Goal: Information Seeking & Learning: Learn about a topic

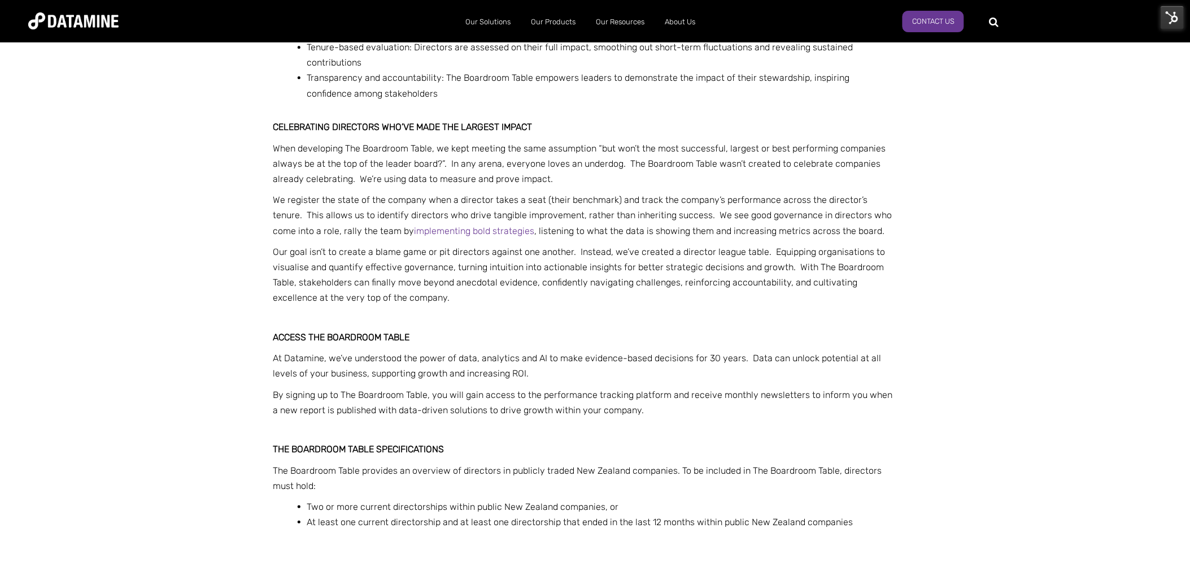
scroll to position [1318, 0]
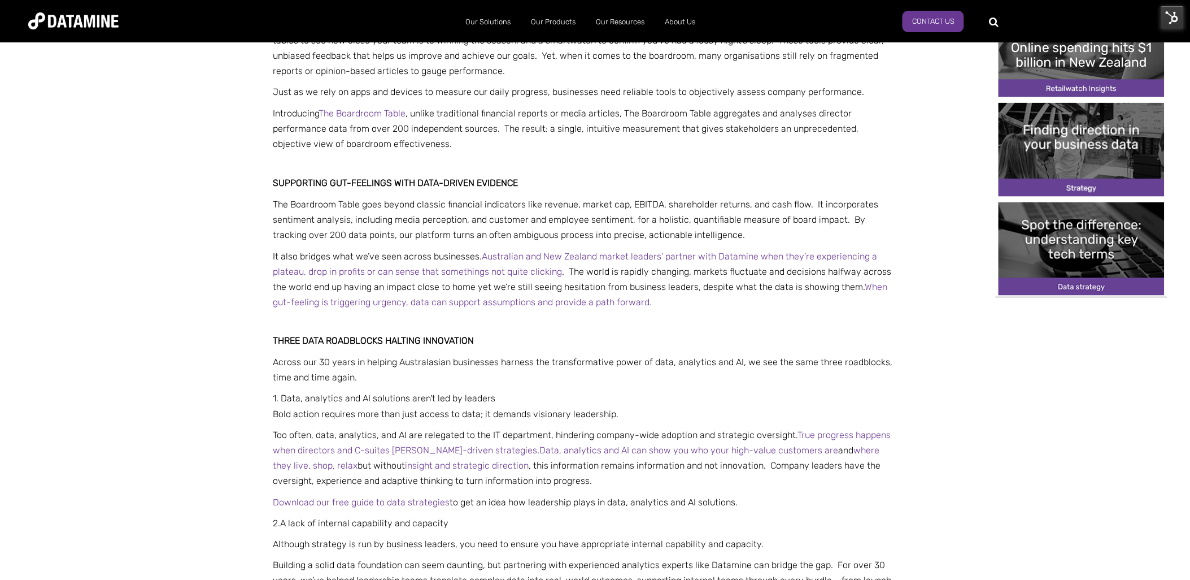
scroll to position [502, 0]
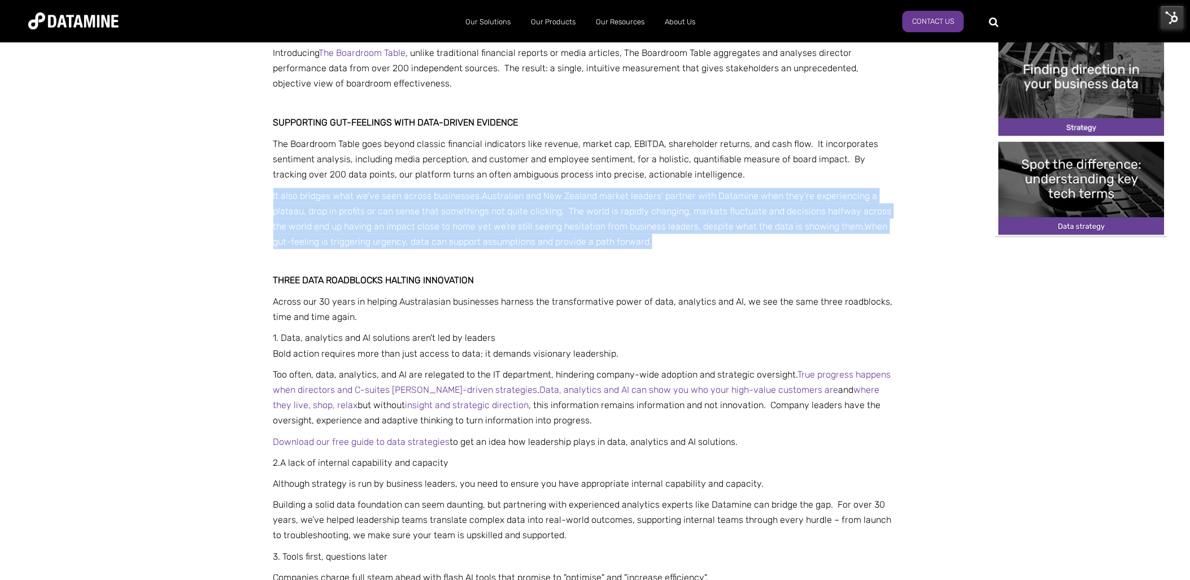
drag, startPoint x: 662, startPoint y: 240, endPoint x: 218, endPoint y: 196, distance: 446.1
copy span "It also bridges what we’ve seen across businesses. Australian and New Zealand m…"
drag, startPoint x: 719, startPoint y: 247, endPoint x: 692, endPoint y: 243, distance: 26.8
click at [719, 246] on p "It also bridges what we’ve seen across businesses. Australian and New Zealand m…" at bounding box center [583, 219] width 621 height 62
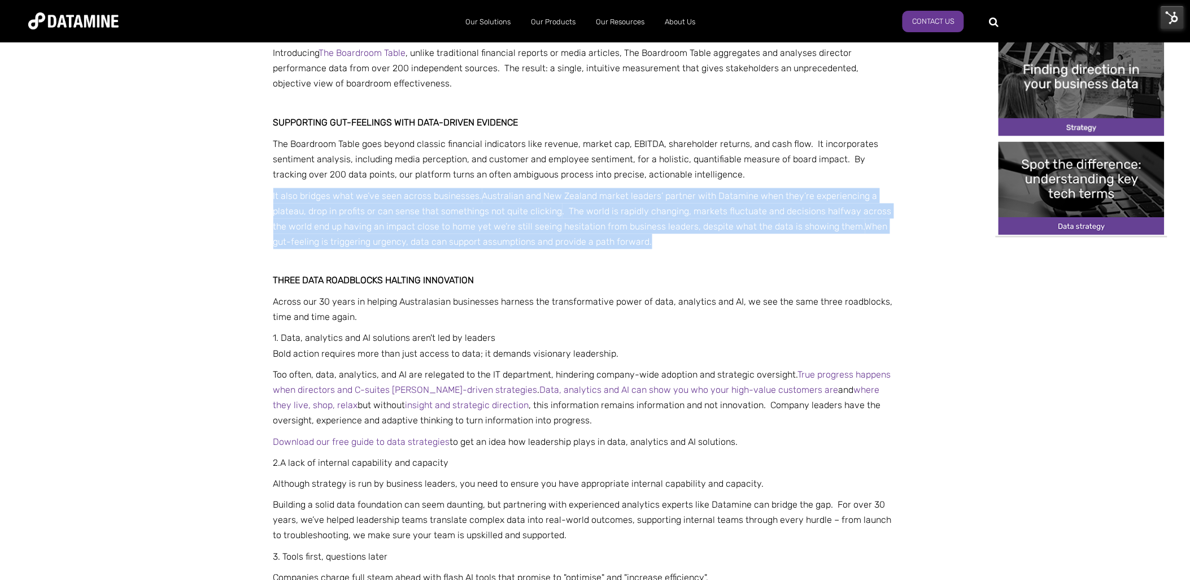
click at [665, 241] on p "It also bridges what we’ve seen across businesses. Australian and New Zealand m…" at bounding box center [583, 219] width 621 height 62
drag, startPoint x: 652, startPoint y: 241, endPoint x: 251, endPoint y: 199, distance: 402.7
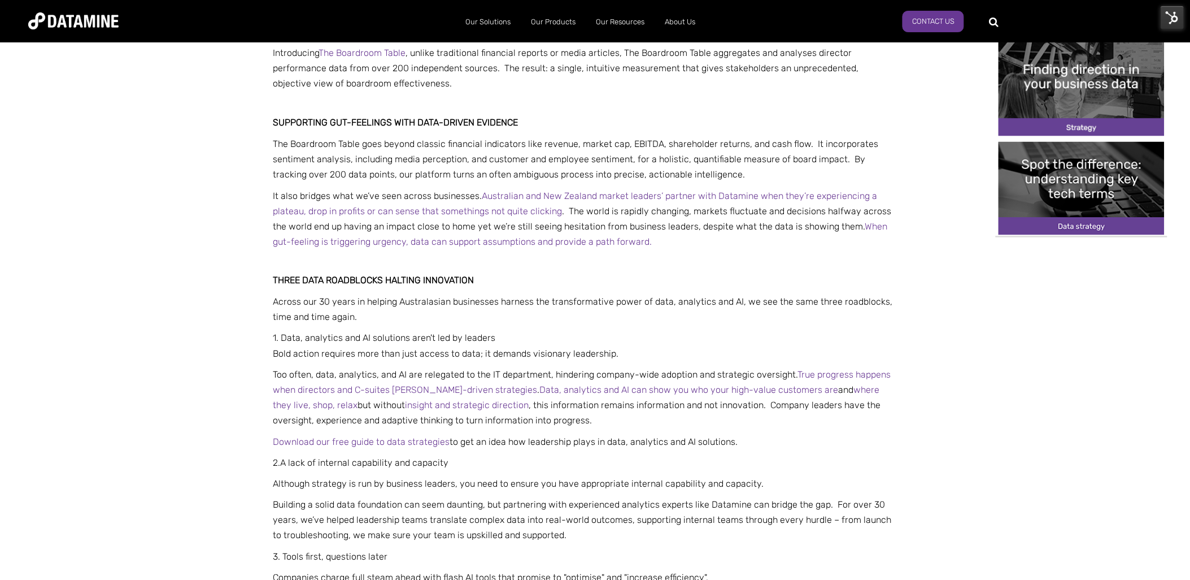
click at [730, 263] on p at bounding box center [583, 262] width 621 height 15
drag, startPoint x: 658, startPoint y: 238, endPoint x: 860, endPoint y: 225, distance: 202.7
click at [860, 225] on p "It also bridges what we’ve seen across businesses. Australian and New Zealand m…" at bounding box center [583, 219] width 621 height 62
drag, startPoint x: 860, startPoint y: 225, endPoint x: 952, endPoint y: 263, distance: 100.1
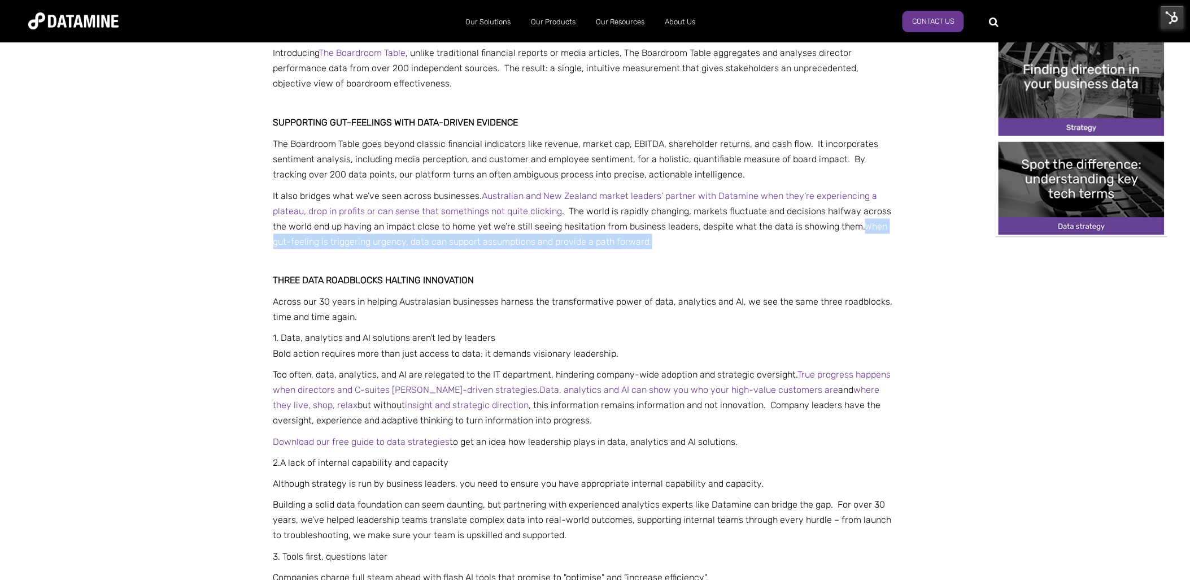
drag, startPoint x: 654, startPoint y: 241, endPoint x: 865, endPoint y: 225, distance: 211.9
click at [865, 225] on p "It also bridges what we’ve seen across businesses. Australian and New Zealand m…" at bounding box center [583, 219] width 621 height 62
copy link "When gut-feeling is triggering urgency, data can support assumptions and provid…"
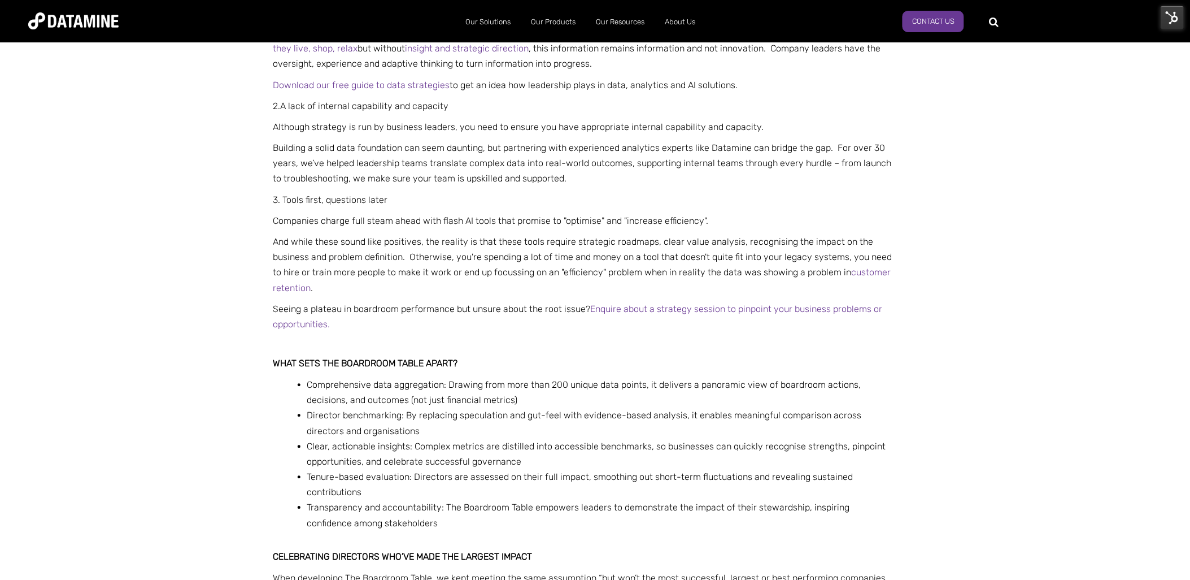
scroll to position [878, 0]
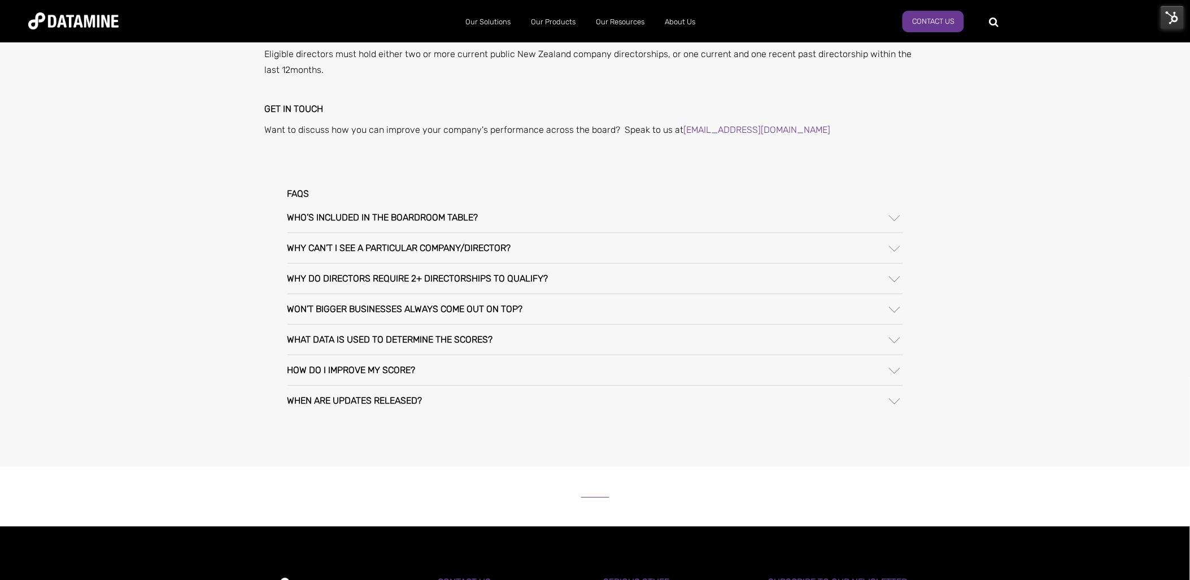
scroll to position [816, 0]
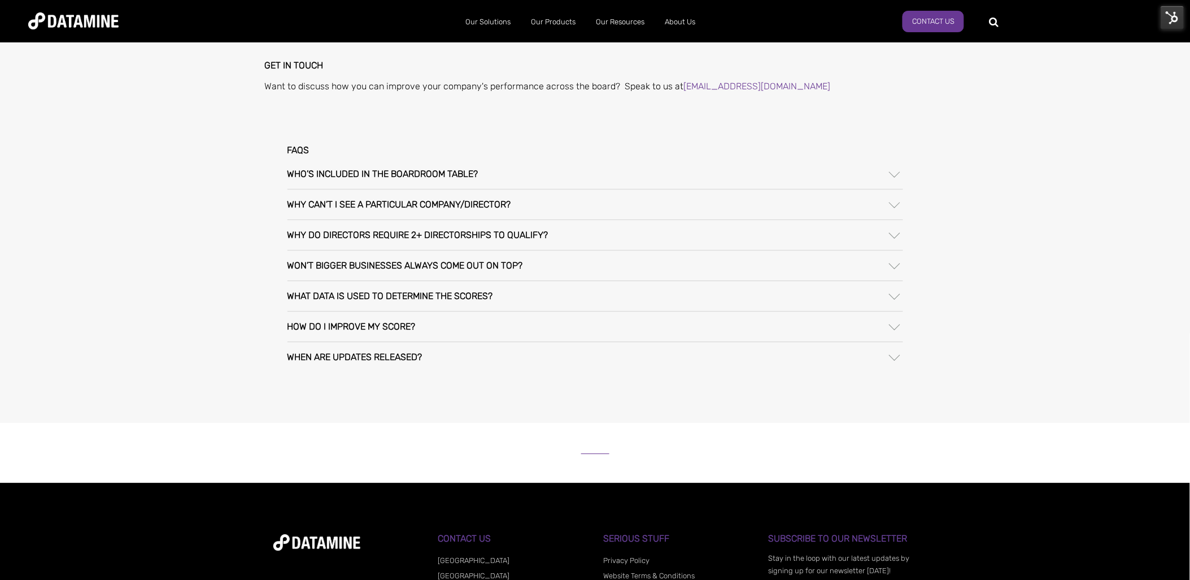
click at [470, 166] on div "Who’s included in The Boardroom Table?" at bounding box center [596, 174] width 616 height 30
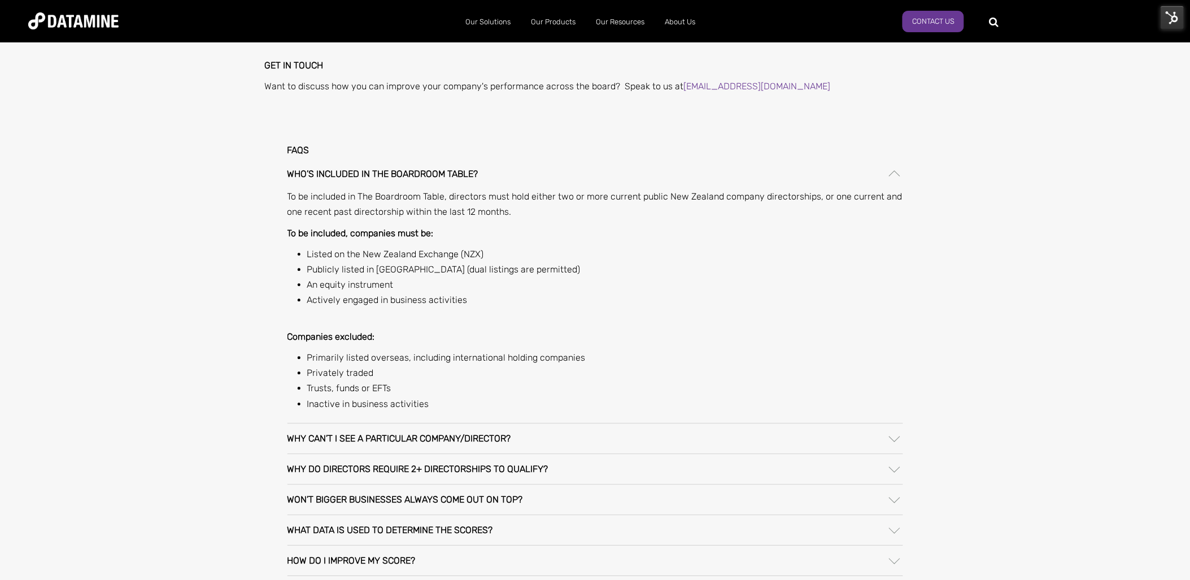
click at [470, 166] on div "Who’s included in The Boardroom Table?" at bounding box center [596, 174] width 616 height 30
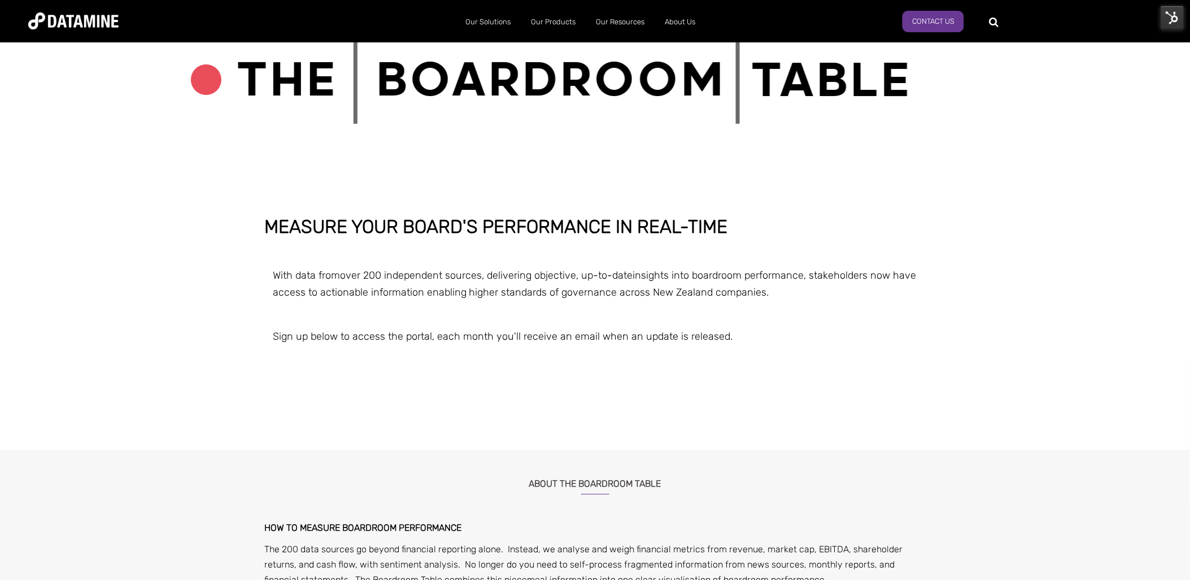
scroll to position [0, 0]
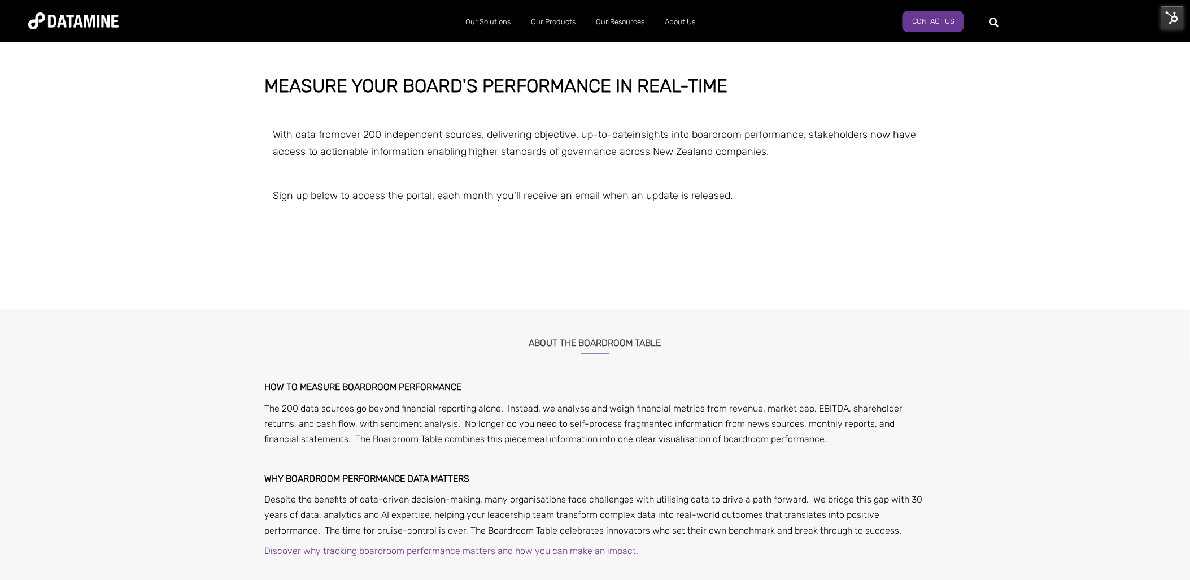
scroll to position [376, 0]
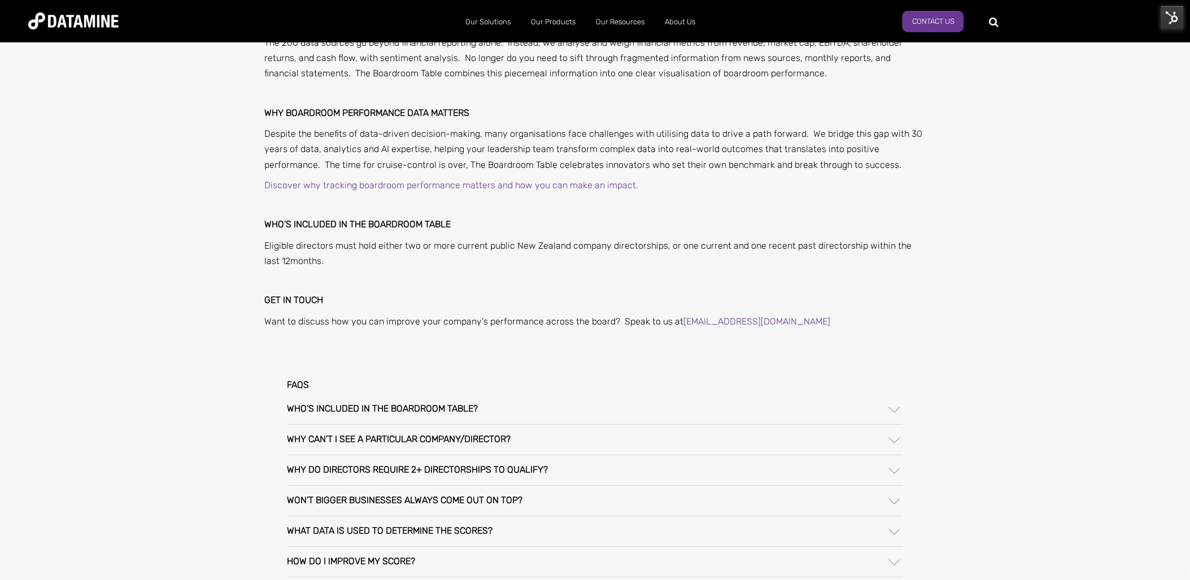
scroll to position [565, 0]
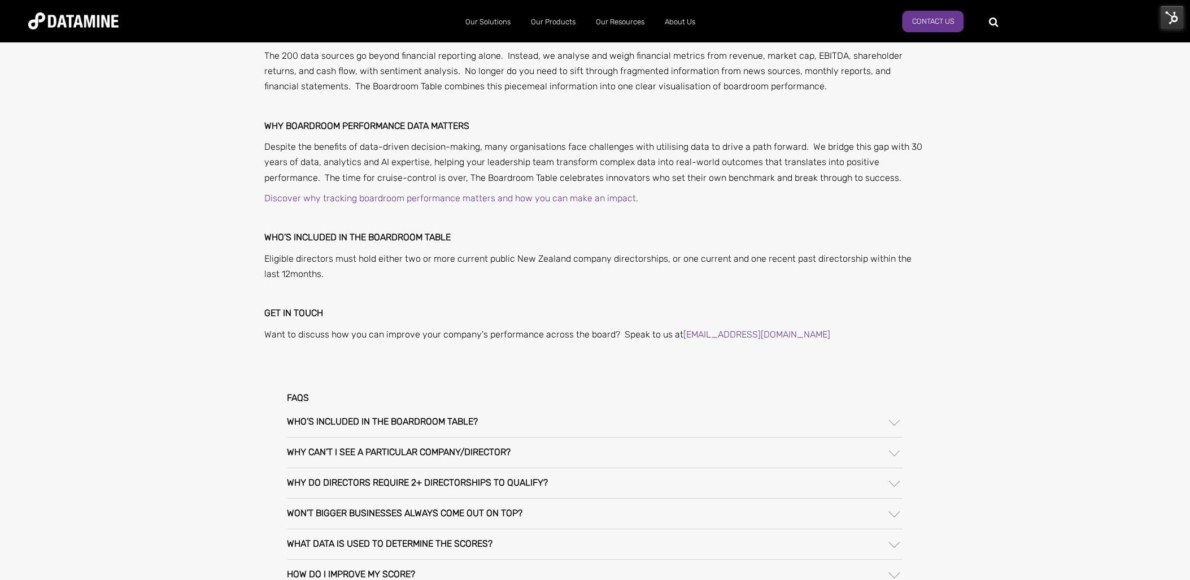
click at [893, 420] on div at bounding box center [895, 424] width 8 height 8
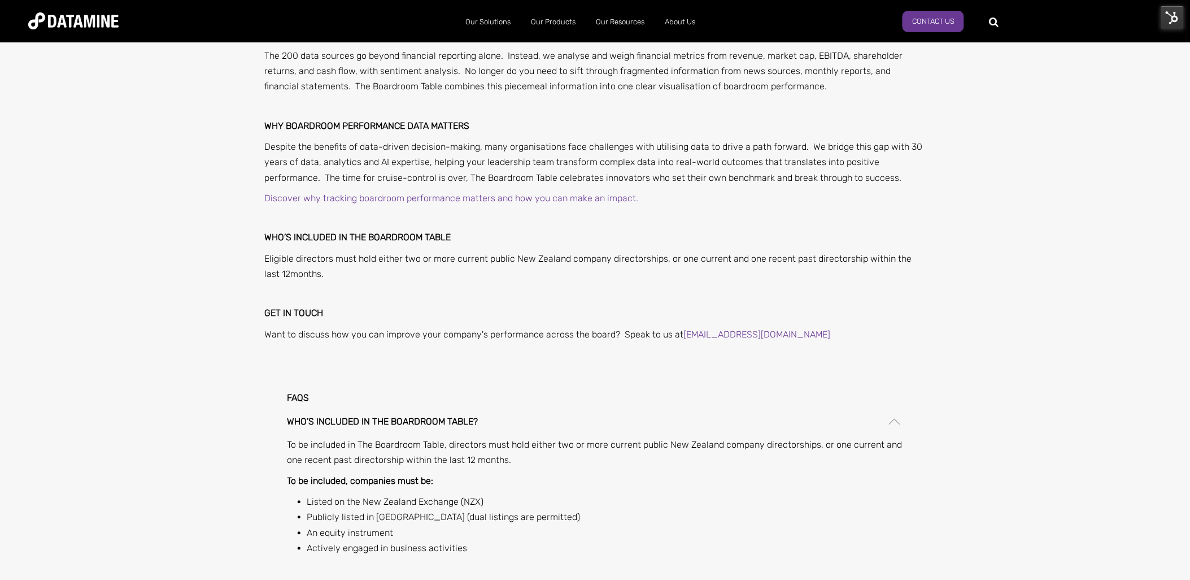
click at [893, 420] on div at bounding box center [895, 424] width 8 height 8
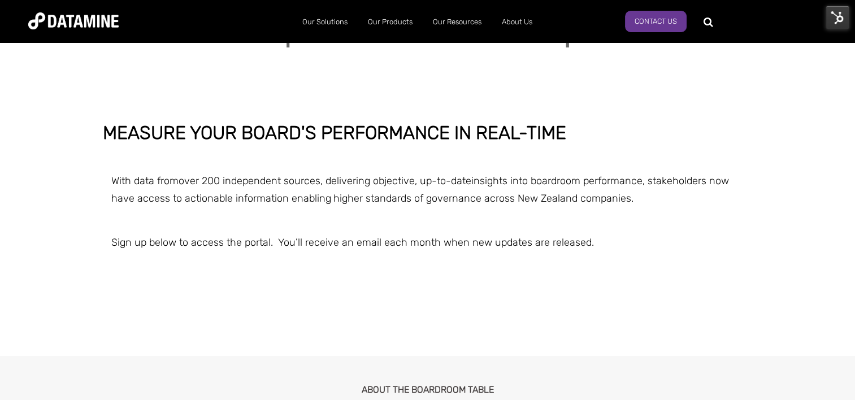
scroll to position [0, 0]
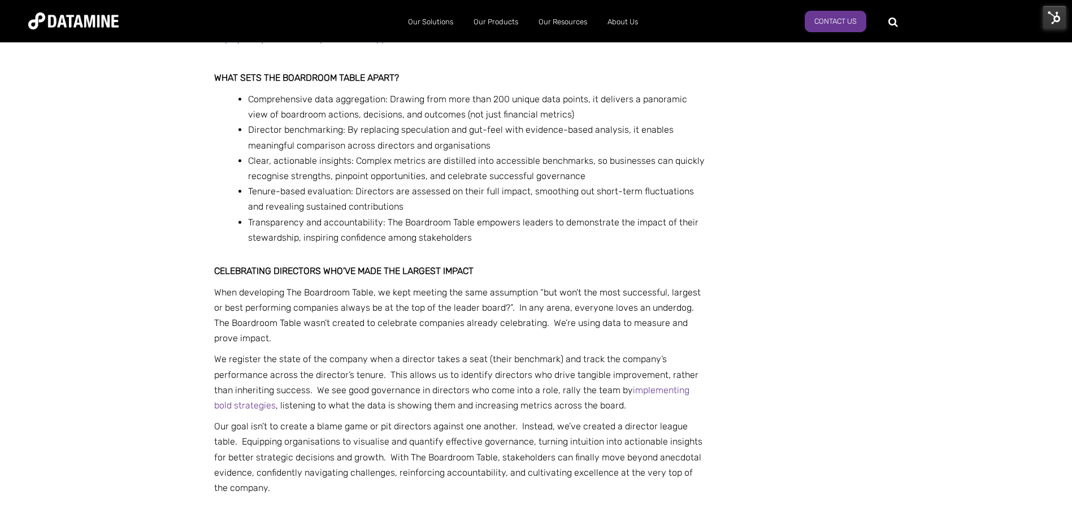
scroll to position [1331, 0]
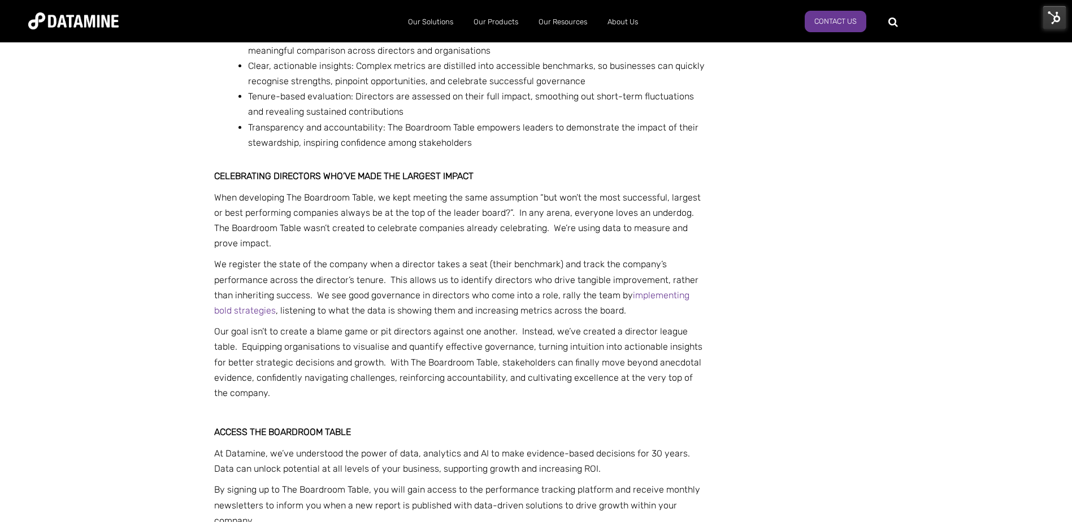
click at [629, 242] on p "When developing The Boardroom Table, we kept meeting the same assumption “but w…" at bounding box center [460, 221] width 493 height 62
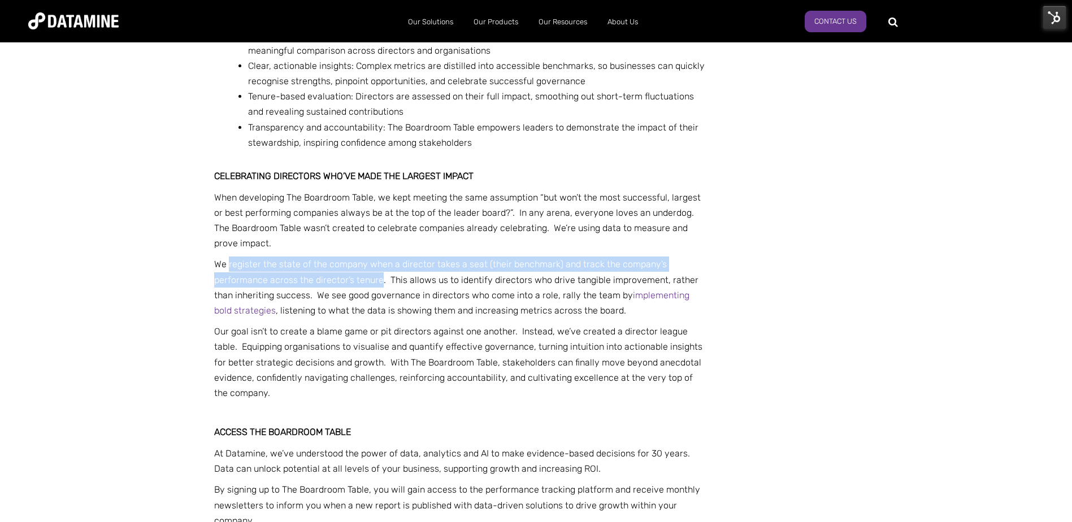
drag, startPoint x: 228, startPoint y: 264, endPoint x: 380, endPoint y: 281, distance: 153.5
click at [380, 281] on span "We register the state of the company when a director takes a seat (their benchm…" at bounding box center [456, 287] width 484 height 57
copy span "register the state of the company when a director takes a seat (their benchmark…"
